Goal: Task Accomplishment & Management: Use online tool/utility

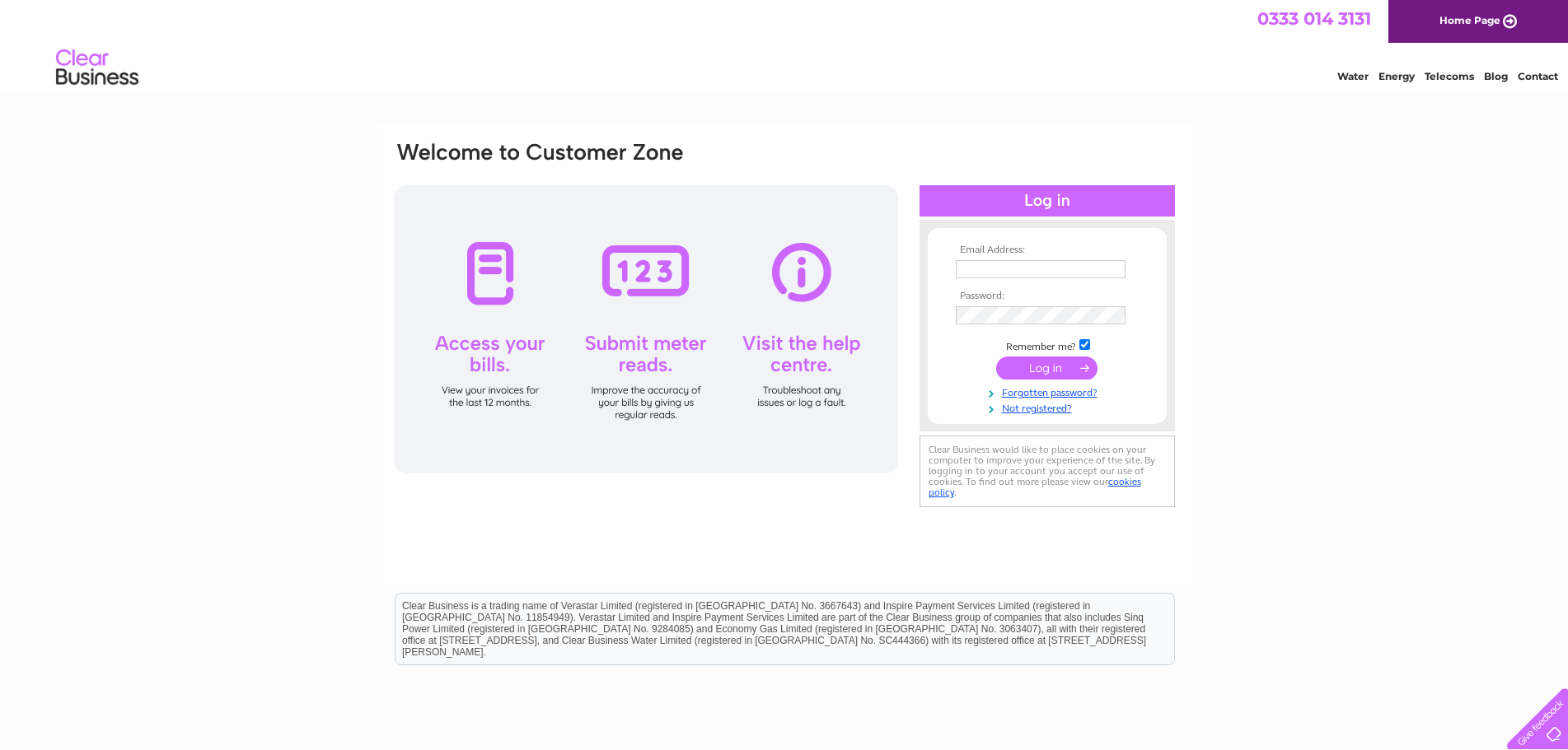
type input "[PERSON_NAME][EMAIL_ADDRESS][DOMAIN_NAME]"
click at [1024, 371] on input "submit" at bounding box center [1047, 368] width 101 height 23
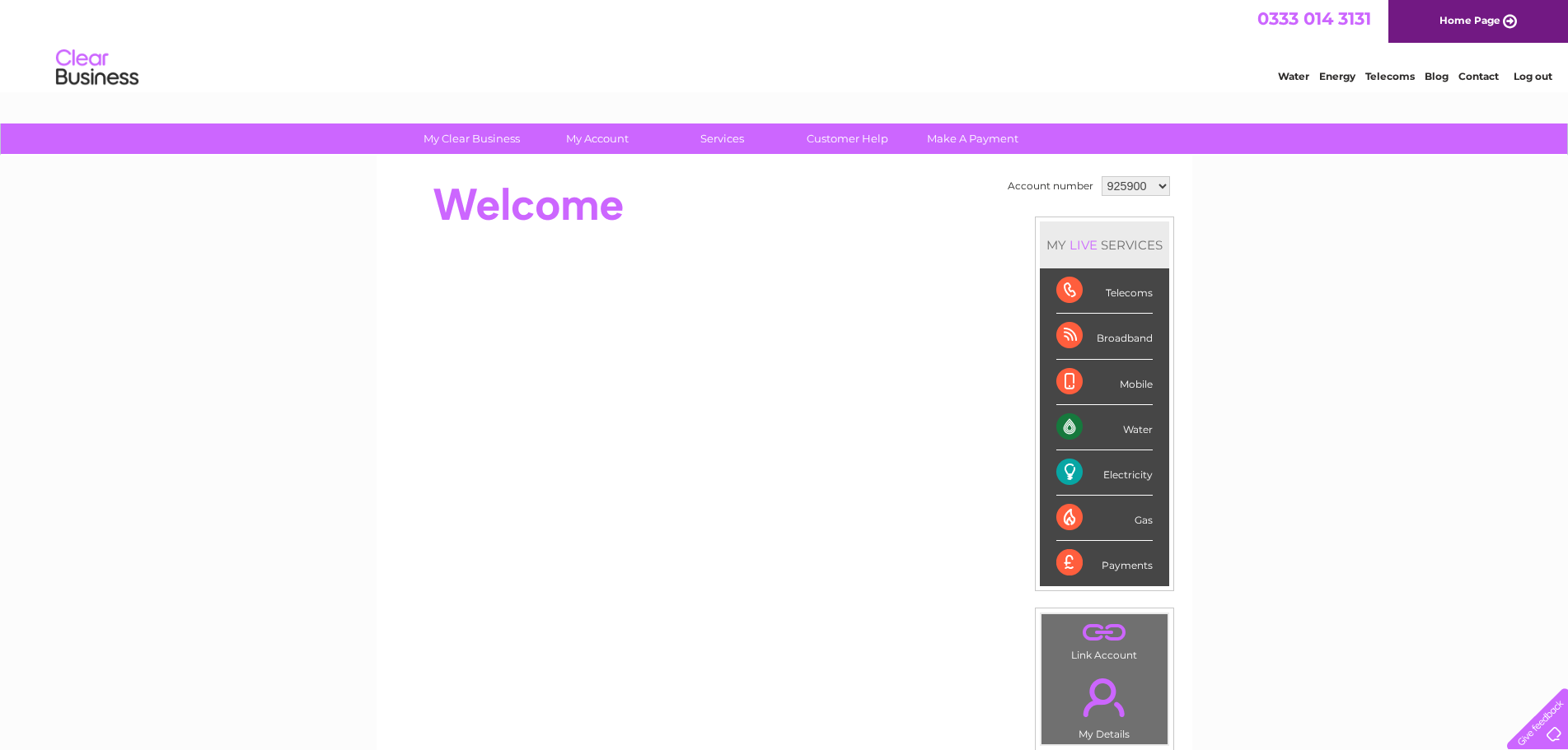
click at [1122, 474] on div "Electricity" at bounding box center [1104, 473] width 96 height 45
click at [1066, 469] on div "Electricity" at bounding box center [1104, 473] width 96 height 45
click at [1122, 473] on div "Electricity" at bounding box center [1104, 473] width 96 height 45
click at [1053, 469] on li "Electricity" at bounding box center [1104, 473] width 129 height 45
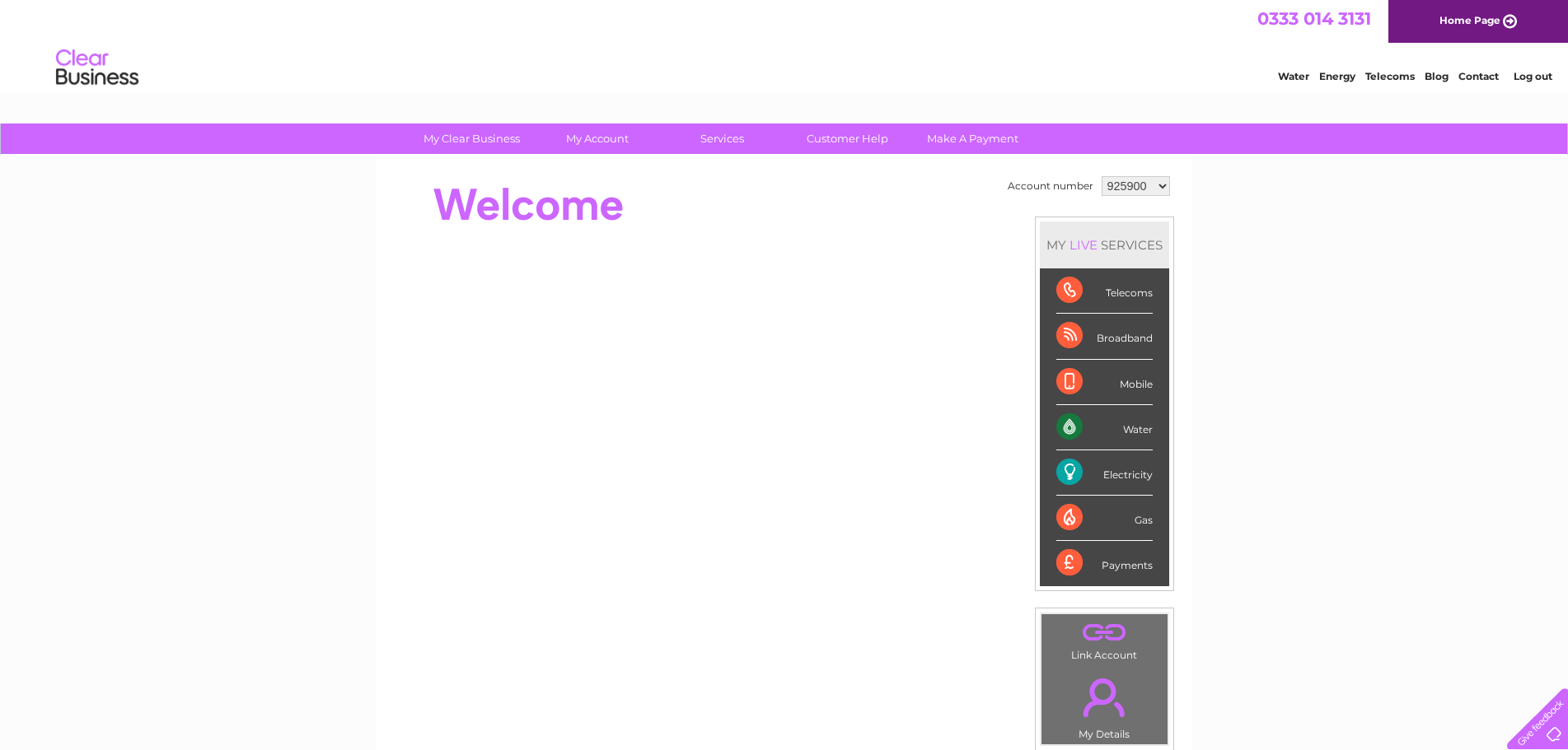
click at [1065, 468] on div "Electricity" at bounding box center [1104, 473] width 96 height 45
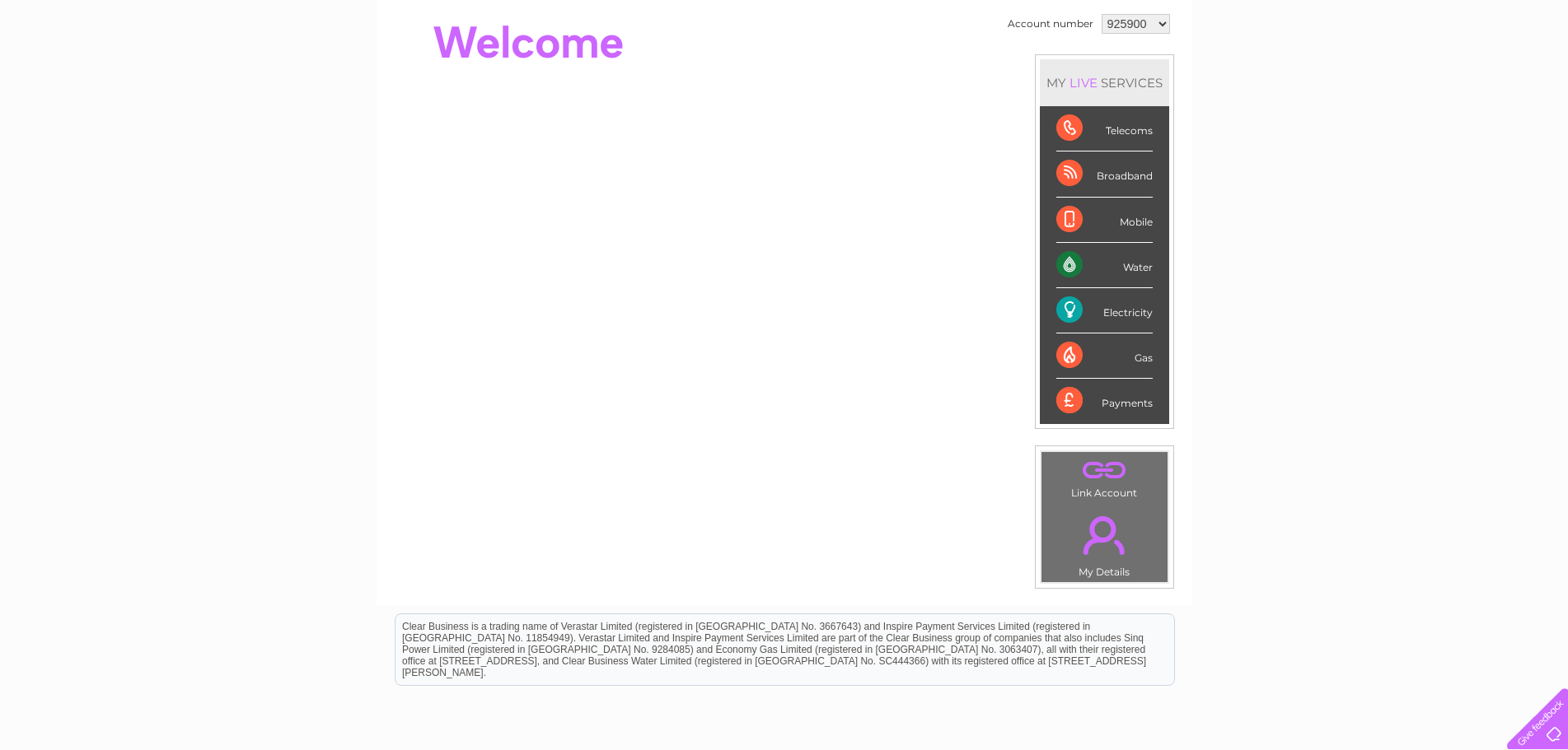
scroll to position [165, 0]
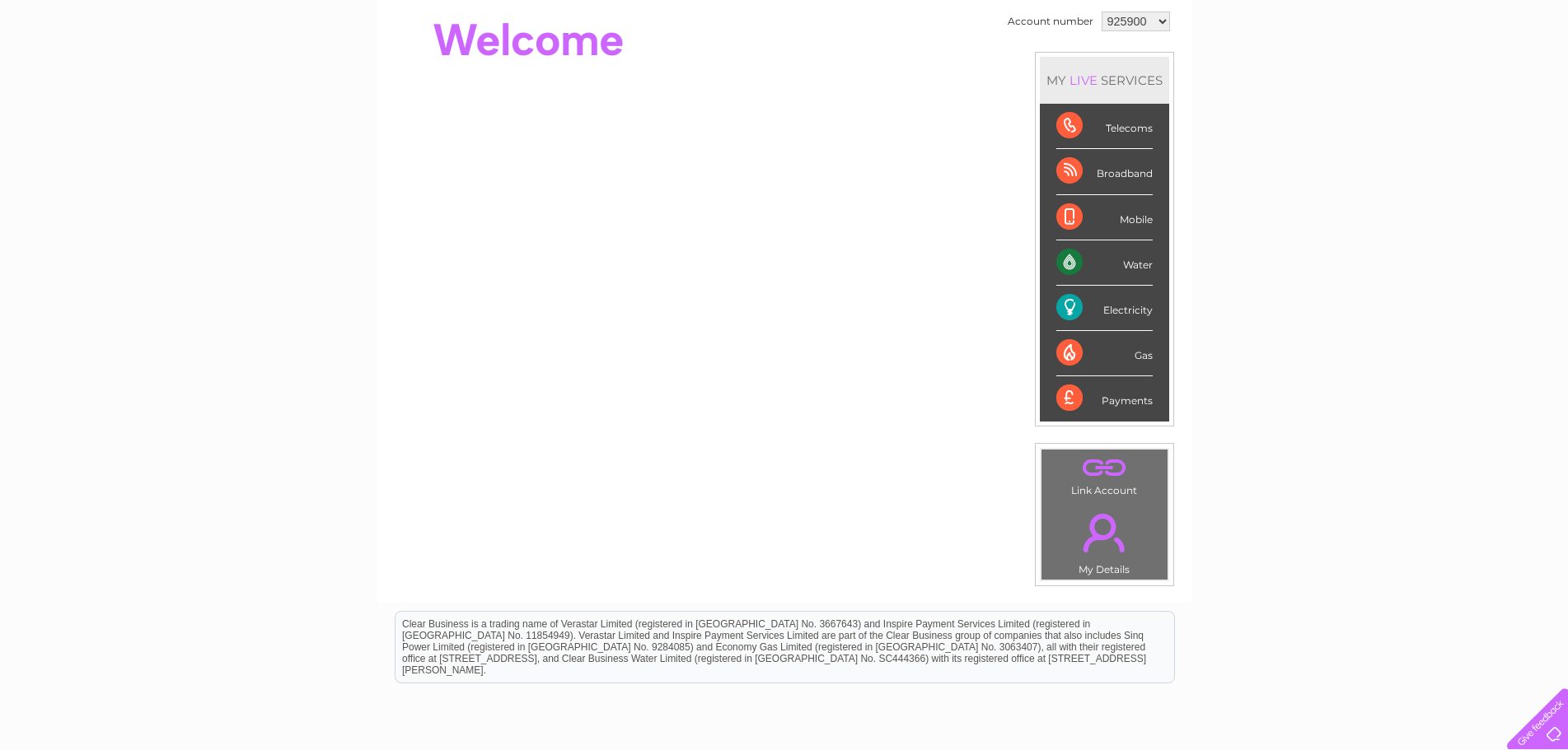
click at [1094, 506] on link "." at bounding box center [1104, 533] width 118 height 58
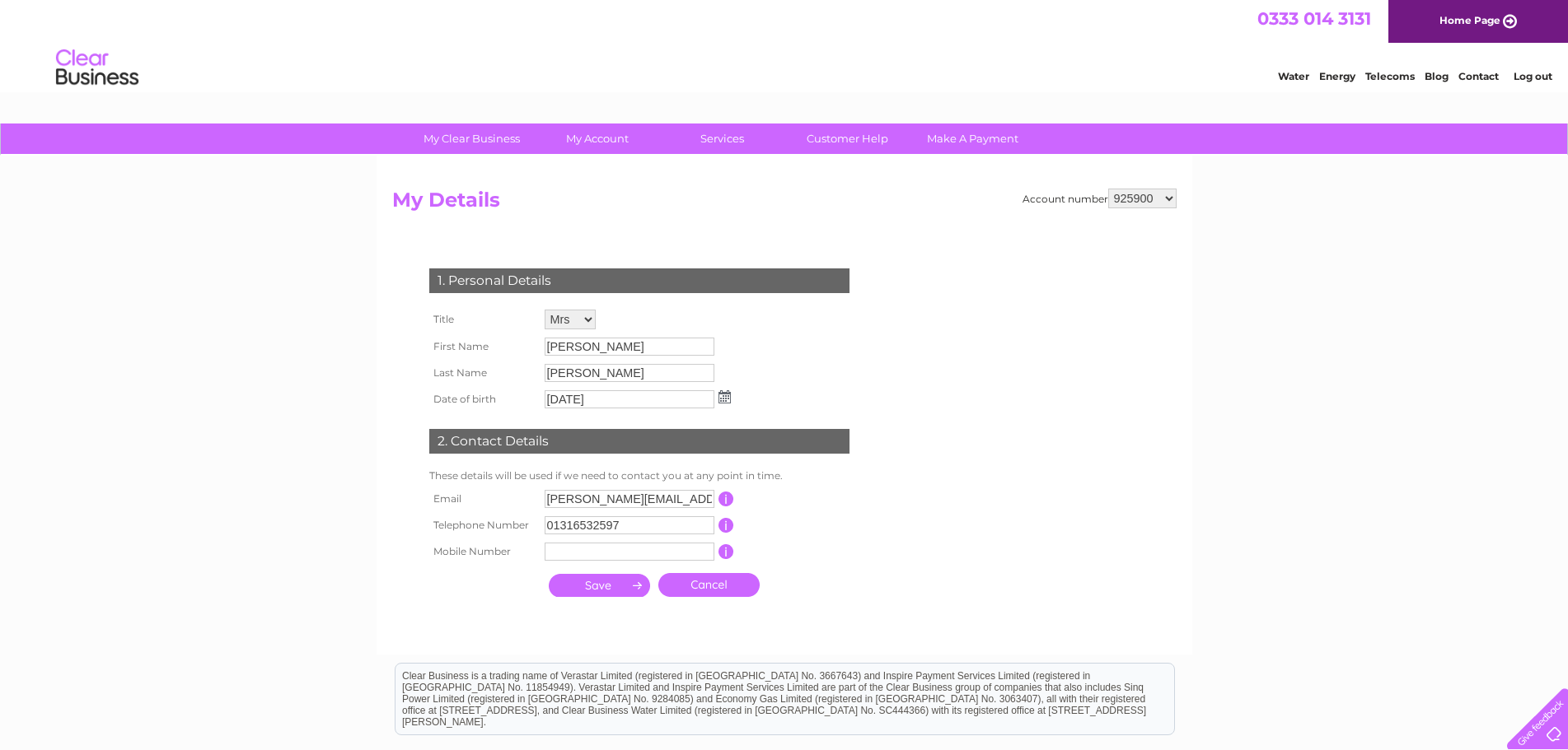
click at [608, 590] on input "submit" at bounding box center [599, 585] width 101 height 23
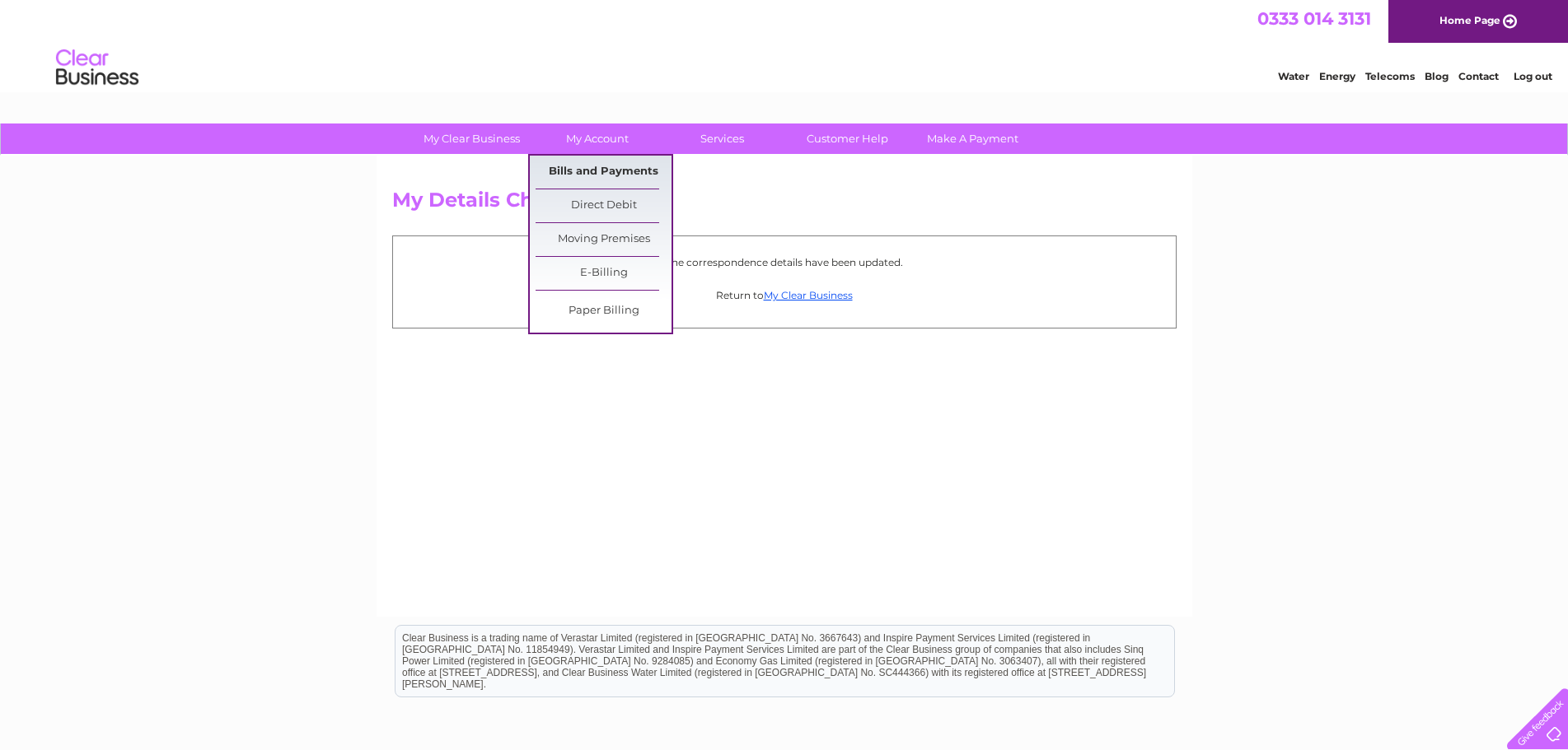
click at [580, 167] on link "Bills and Payments" at bounding box center [603, 171] width 136 height 33
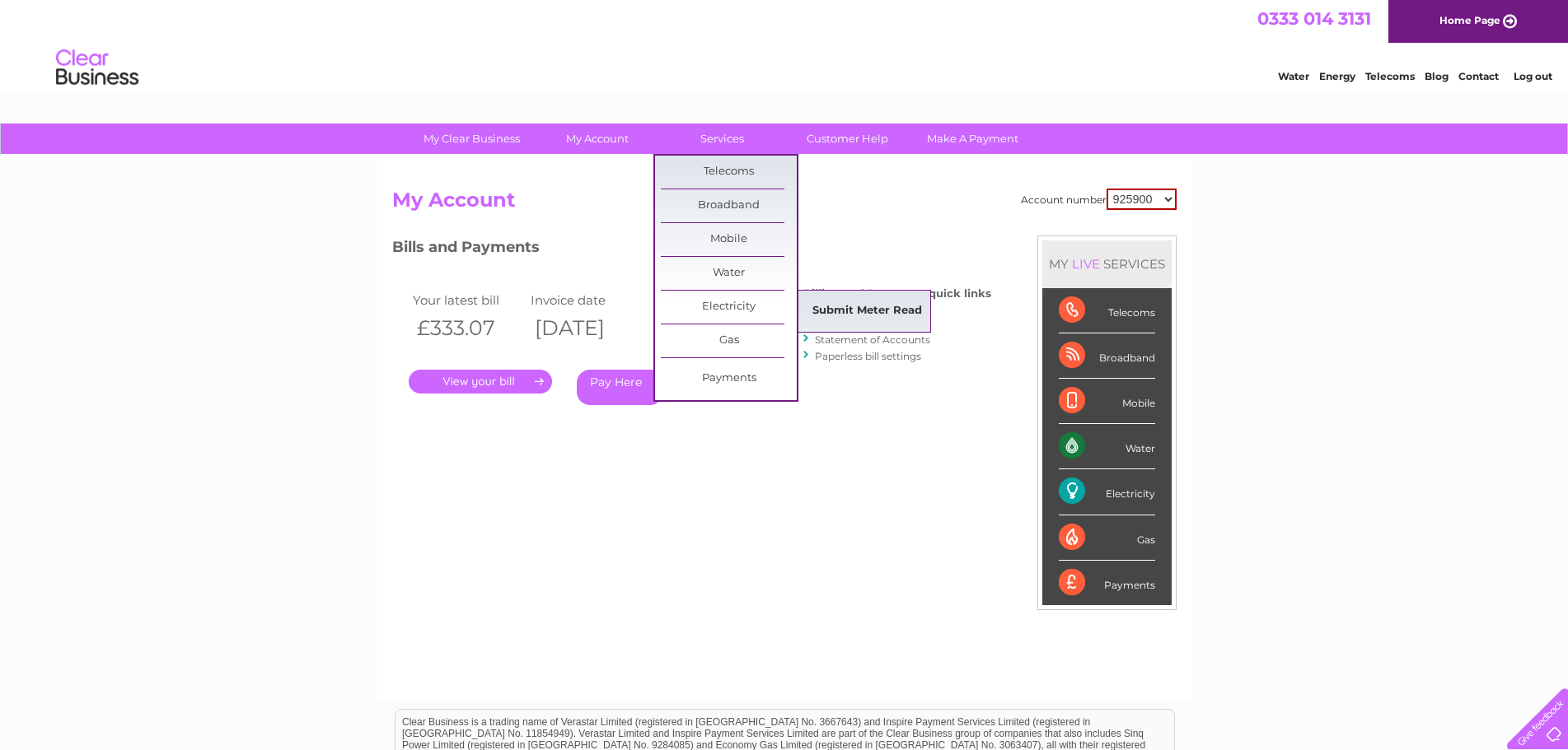
click at [827, 311] on link "Submit Meter Read" at bounding box center [866, 310] width 136 height 33
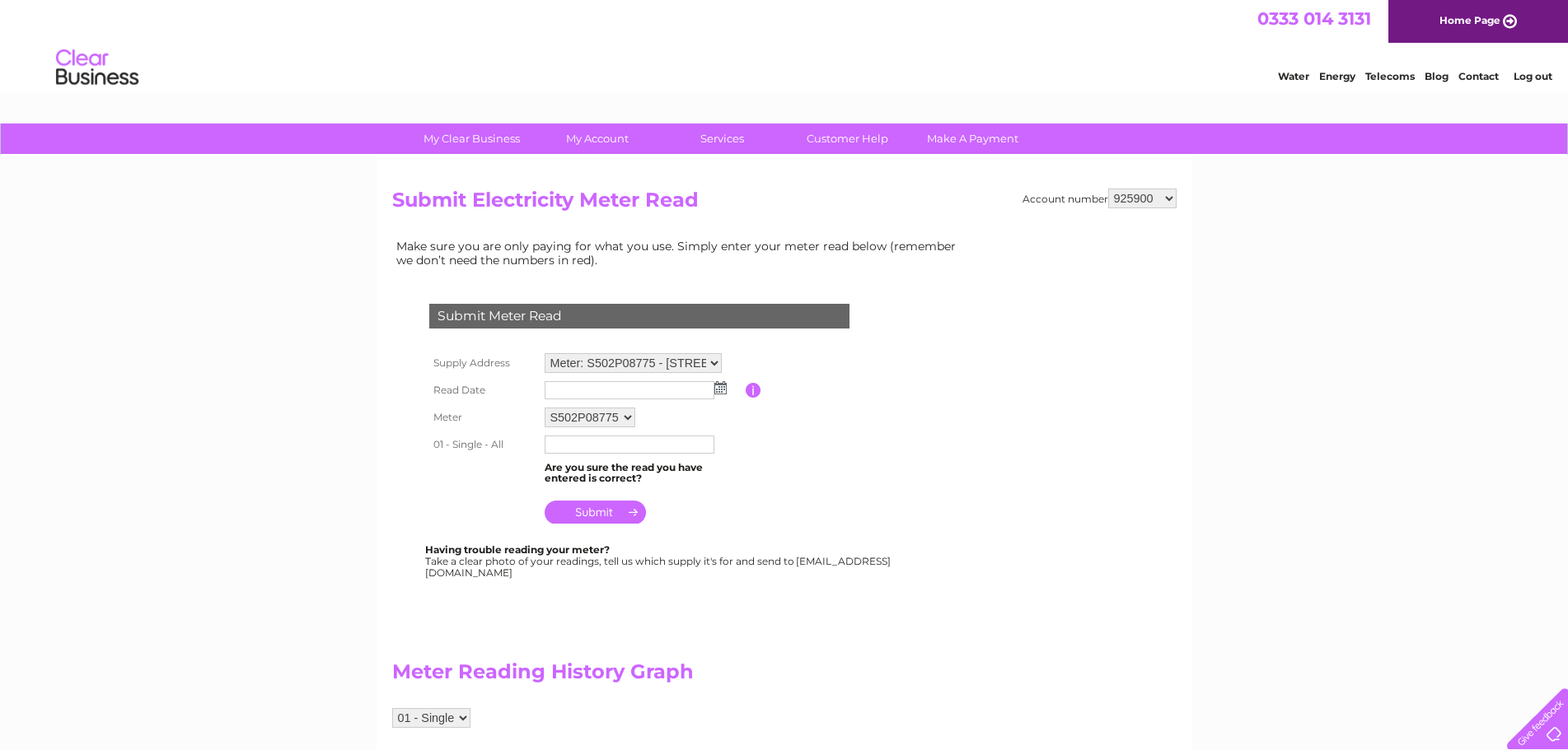
click at [724, 391] on img at bounding box center [719, 388] width 12 height 13
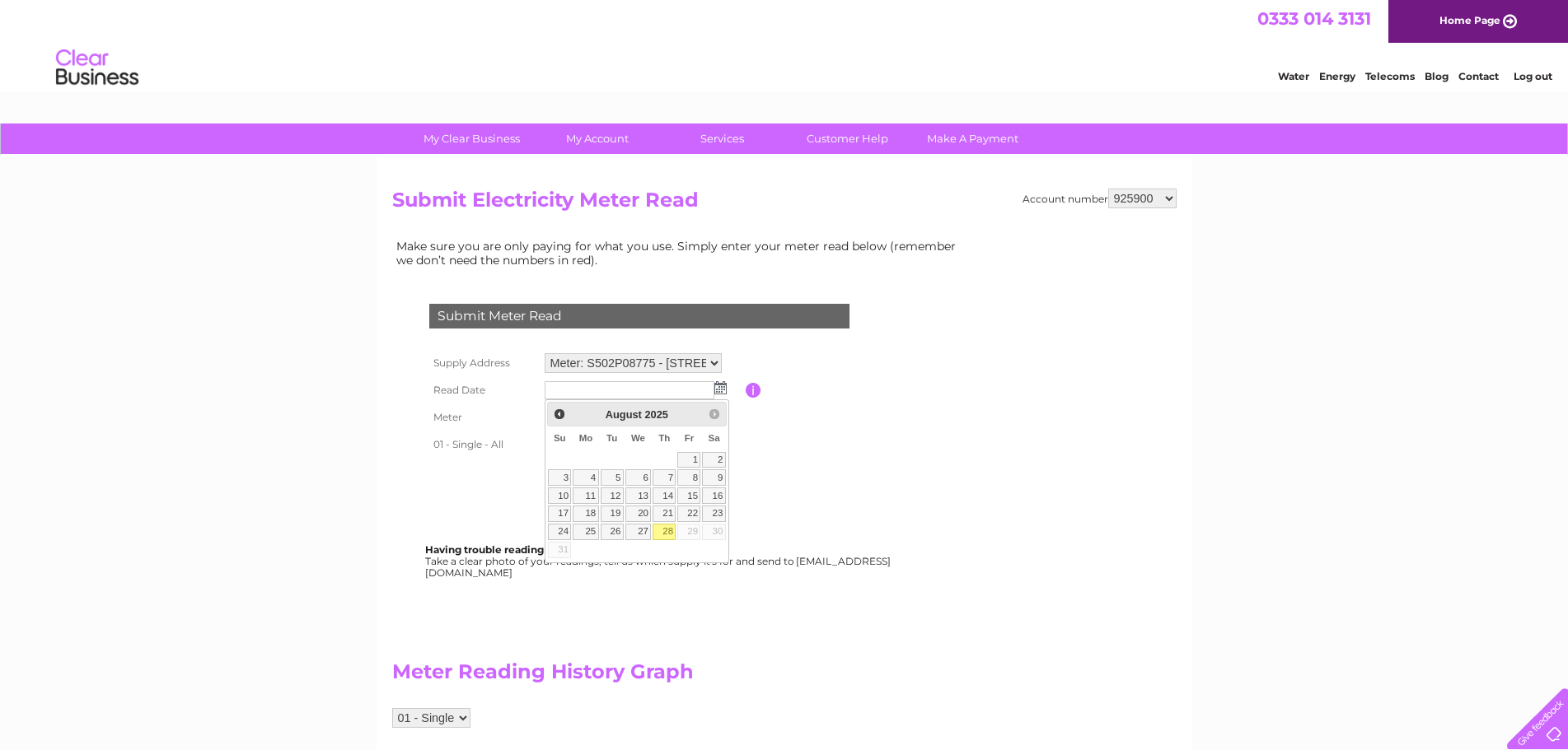
click at [664, 533] on link "28" at bounding box center [663, 532] width 23 height 17
type input "2025/08/28"
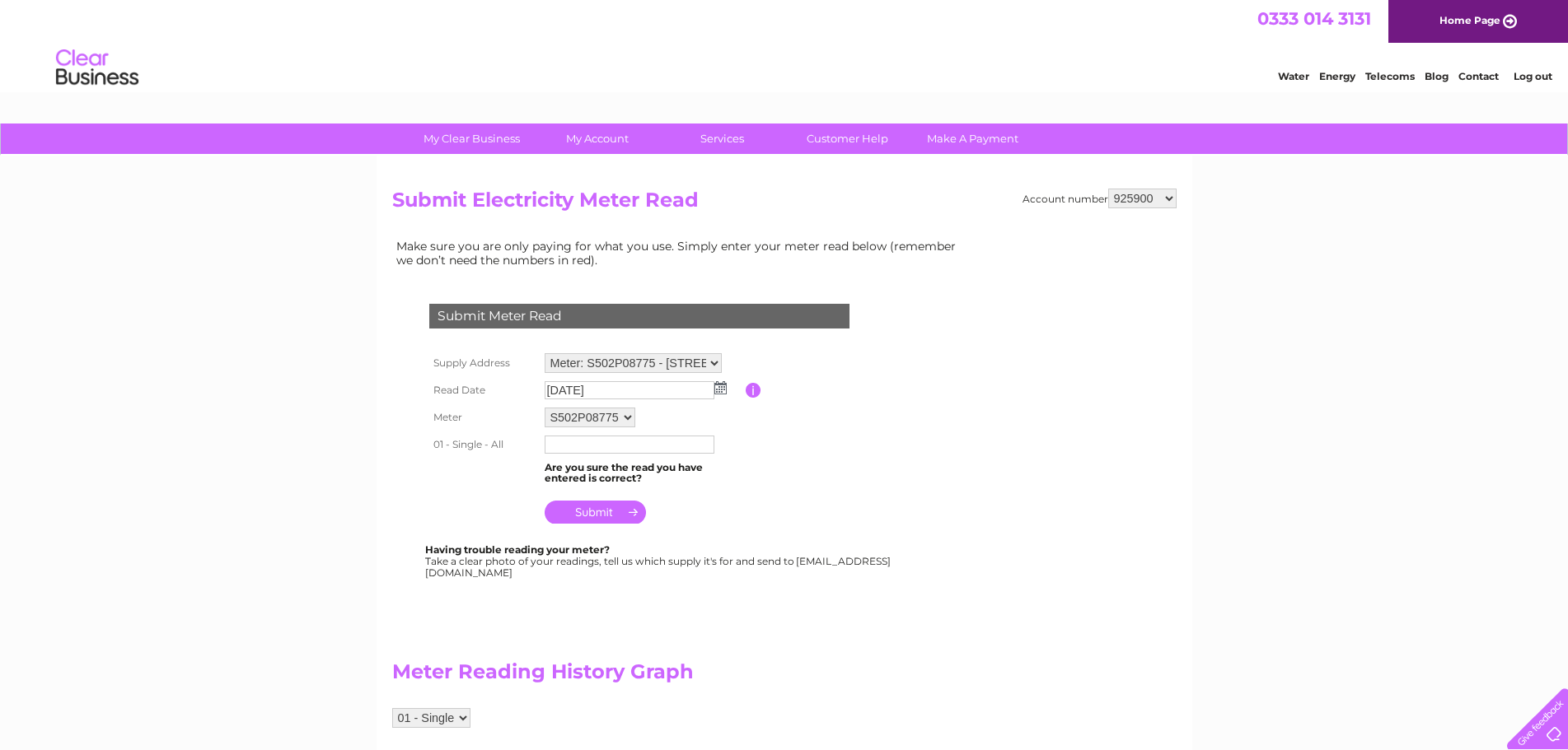
click at [566, 443] on input "text" at bounding box center [629, 444] width 169 height 18
type input "169527"
click at [597, 513] on input "submit" at bounding box center [595, 513] width 101 height 23
